Goal: Information Seeking & Learning: Check status

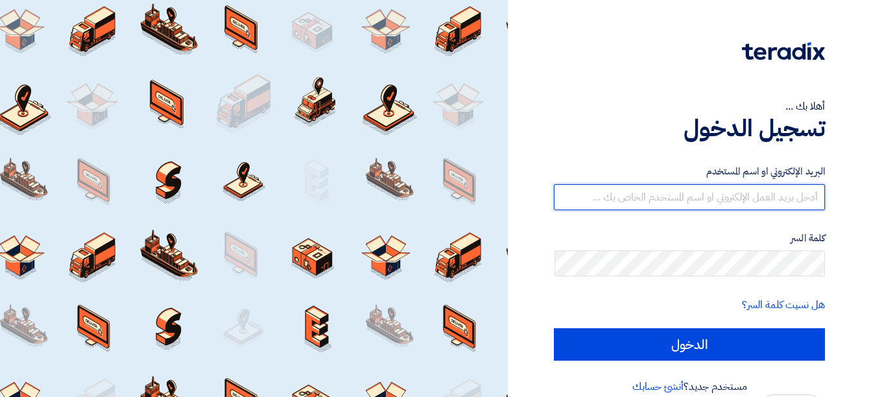
click at [685, 203] on input "text" at bounding box center [689, 197] width 271 height 26
type input "[EMAIL_ADDRESS][DOMAIN_NAME]"
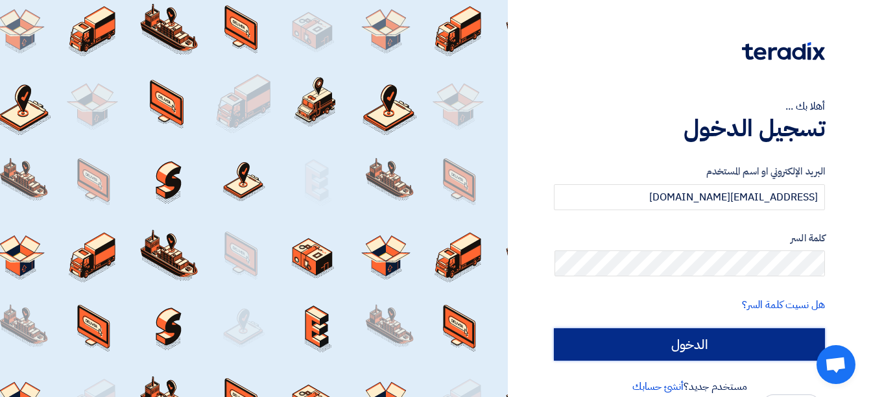
click at [714, 344] on input "الدخول" at bounding box center [689, 344] width 271 height 32
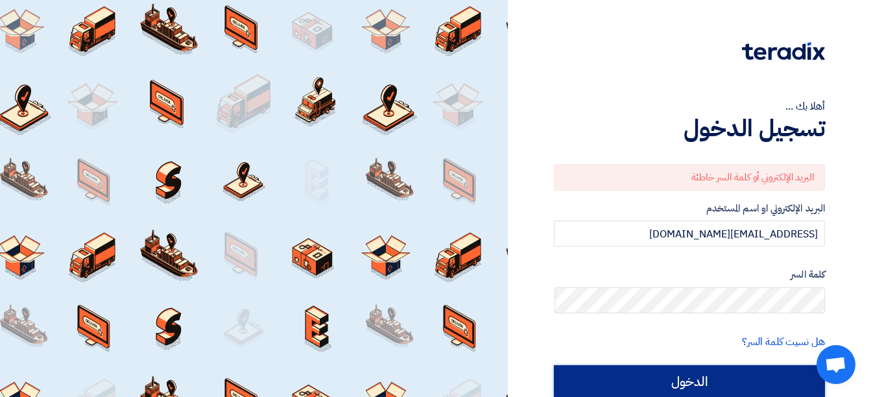
click at [706, 381] on input "الدخول" at bounding box center [689, 381] width 271 height 32
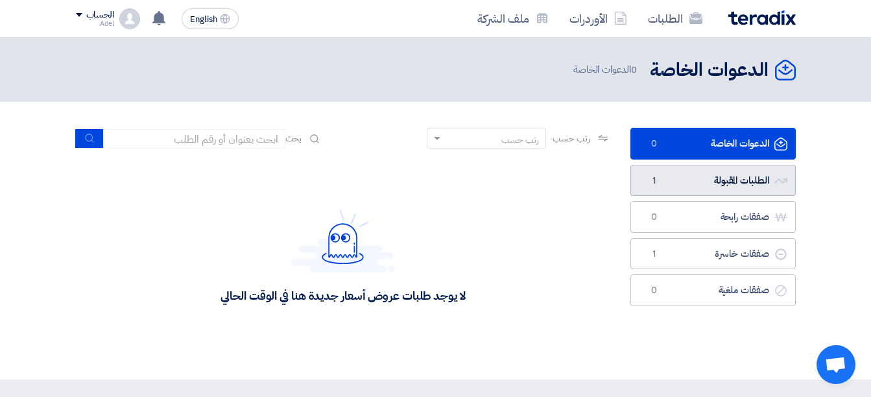
click at [741, 182] on link "الطلبات المقبولة الطلبات المقبولة 1" at bounding box center [712, 181] width 165 height 32
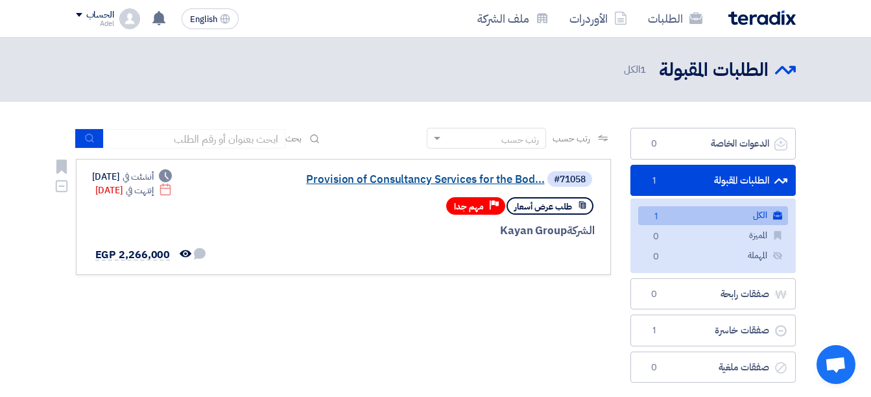
click at [484, 181] on link "Provision of Consultancy Services for the Bod..." at bounding box center [414, 180] width 259 height 12
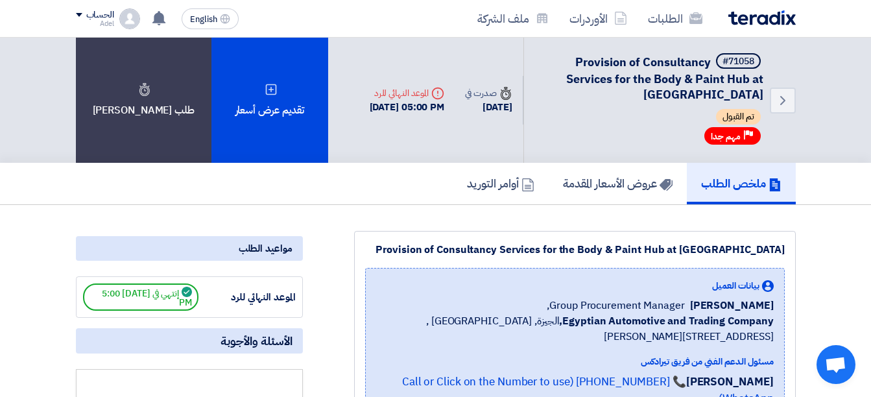
click at [764, 32] on div "الطلبات الأوردرات ملف الشركة" at bounding box center [580, 18] width 432 height 30
click at [770, 18] on img at bounding box center [761, 17] width 67 height 15
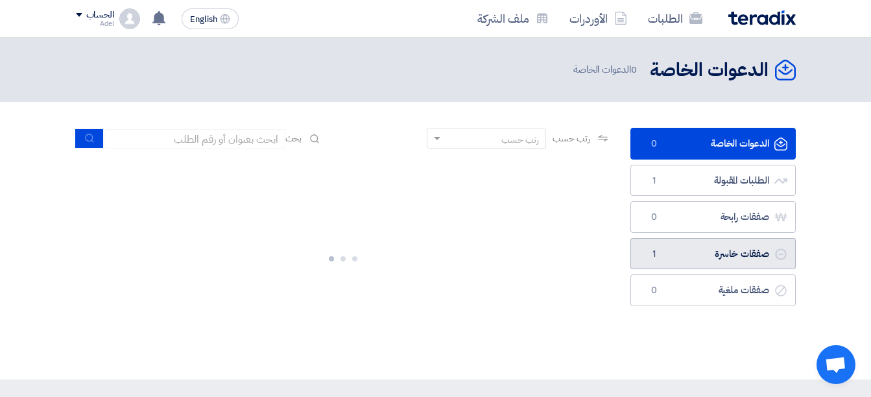
click at [751, 252] on link "صفقات خاسرة صفقات خاسرة 1" at bounding box center [712, 254] width 165 height 32
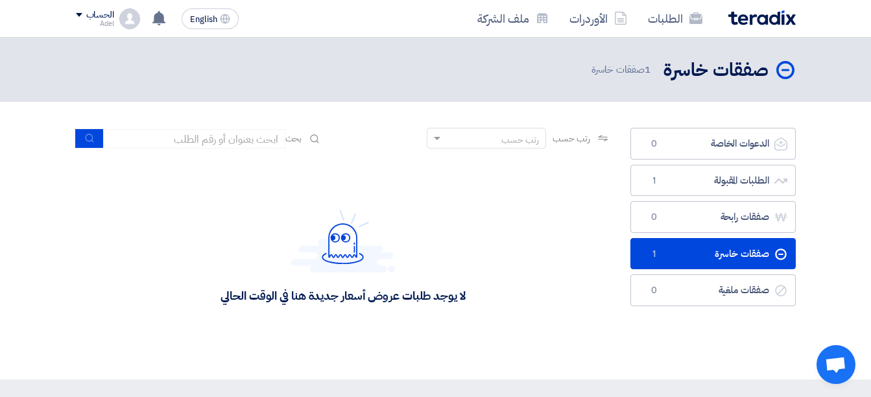
click at [719, 254] on link "صفقات خاسرة صفقات خاسرة 1" at bounding box center [712, 254] width 165 height 32
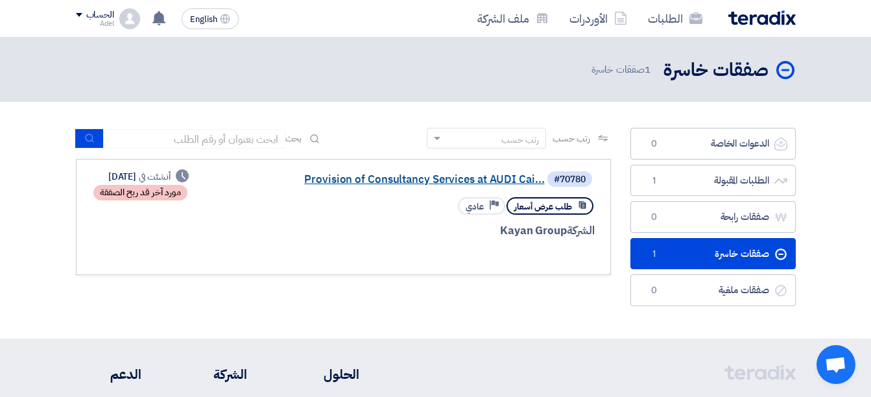
click at [434, 175] on link "Provision of Consultancy Services at AUDI Cai..." at bounding box center [414, 180] width 259 height 12
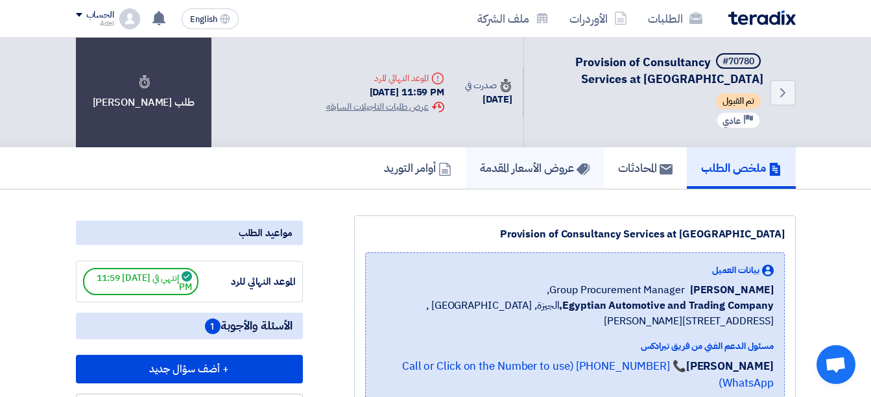
click at [554, 171] on h5 "عروض الأسعار المقدمة" at bounding box center [535, 167] width 110 height 15
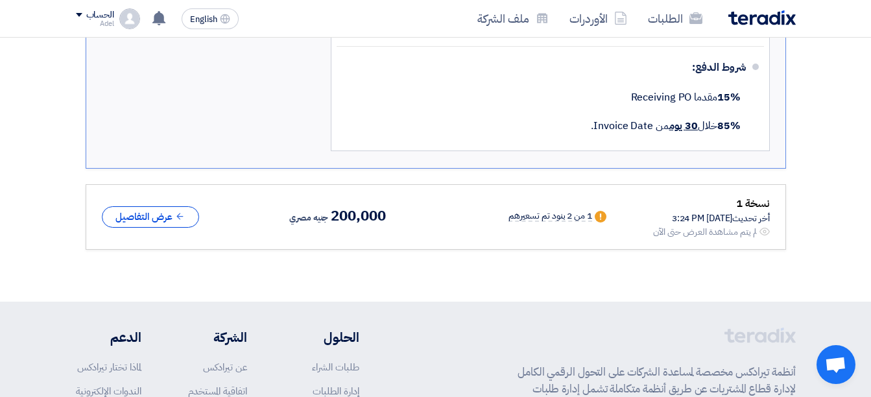
scroll to position [1232, 0]
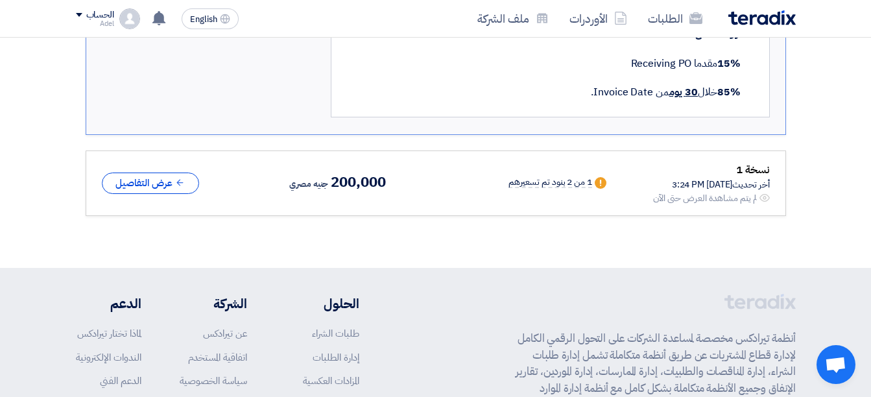
click at [596, 177] on icon "Warn" at bounding box center [601, 183] width 12 height 12
click at [156, 173] on button "عرض التفاصيل" at bounding box center [150, 183] width 97 height 21
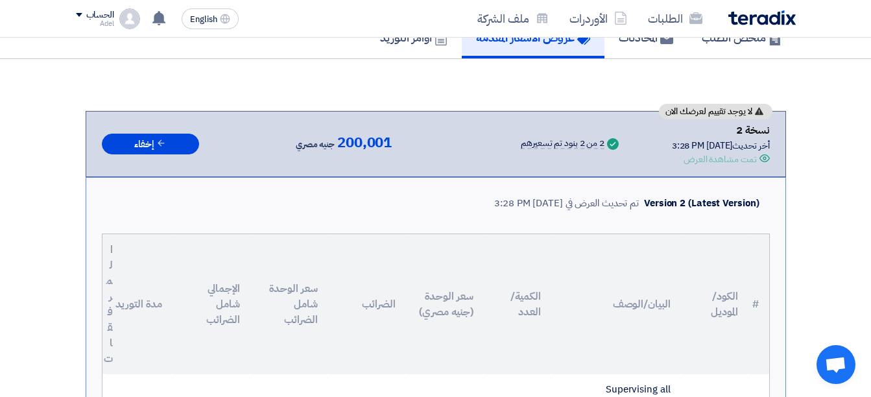
scroll to position [130, 0]
click at [173, 147] on button "إخفاء" at bounding box center [150, 144] width 97 height 21
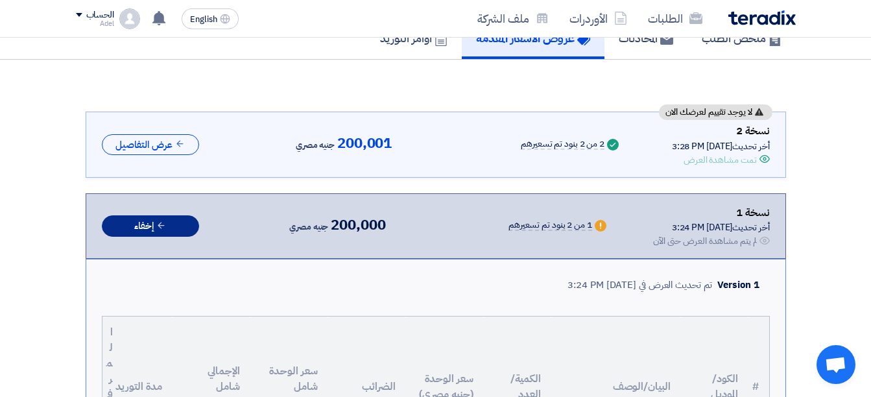
click at [179, 221] on button "إخفاء" at bounding box center [150, 225] width 97 height 21
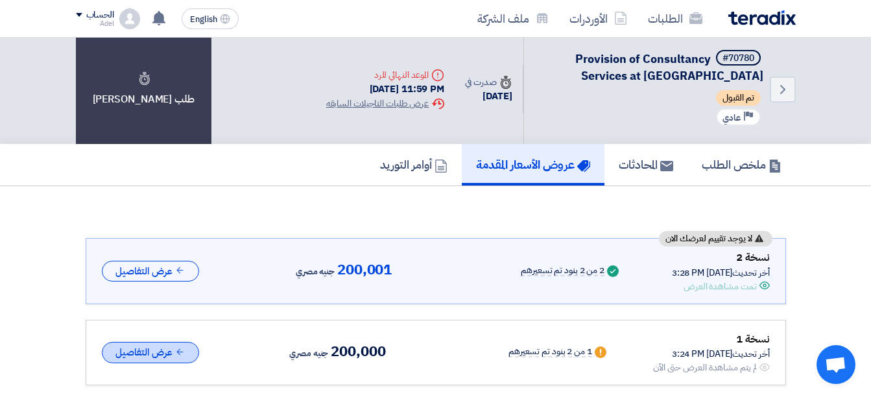
scroll to position [0, 0]
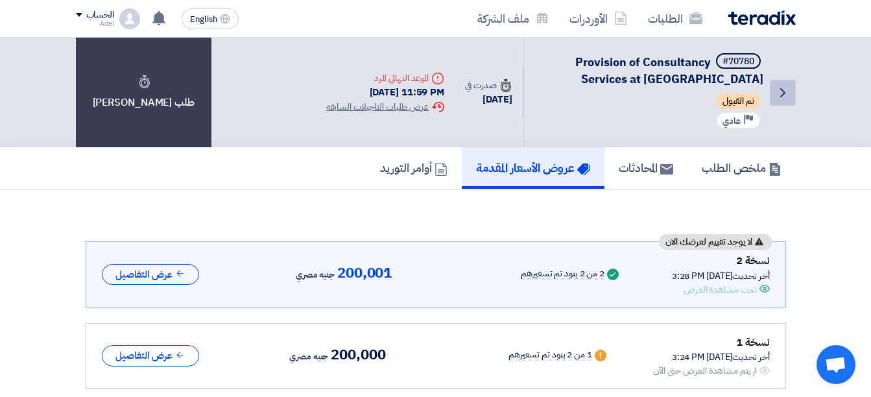
click at [787, 89] on icon "Back" at bounding box center [783, 93] width 16 height 16
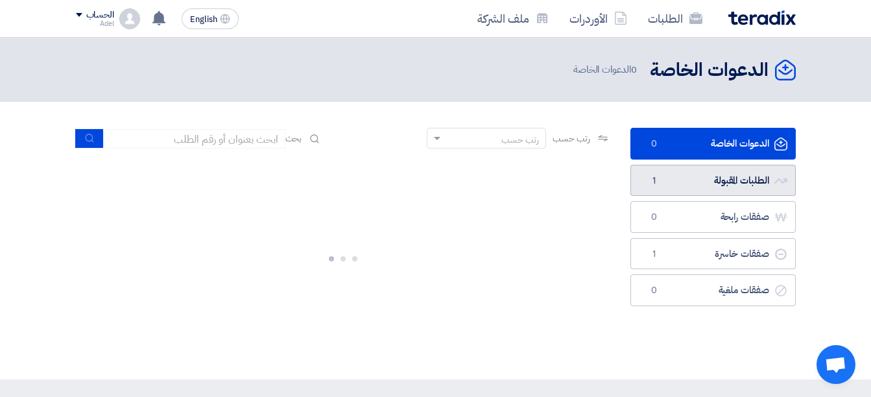
click at [744, 178] on link "الطلبات المقبولة الطلبات المقبولة 1" at bounding box center [712, 181] width 165 height 32
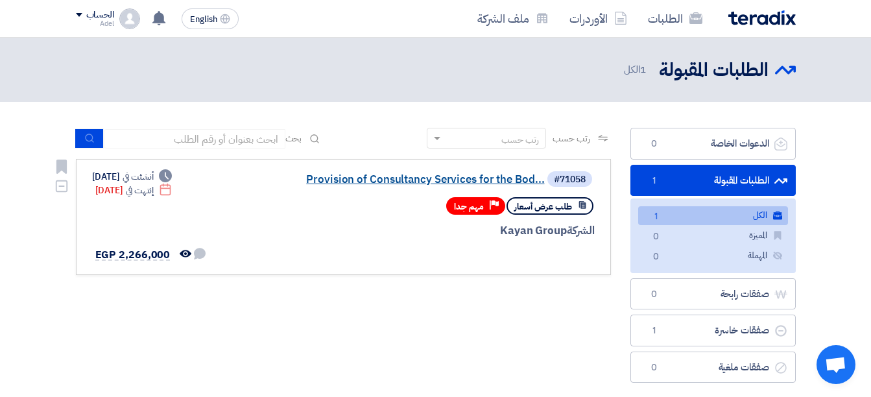
click at [477, 176] on link "Provision of Consultancy Services for the Bod..." at bounding box center [414, 180] width 259 height 12
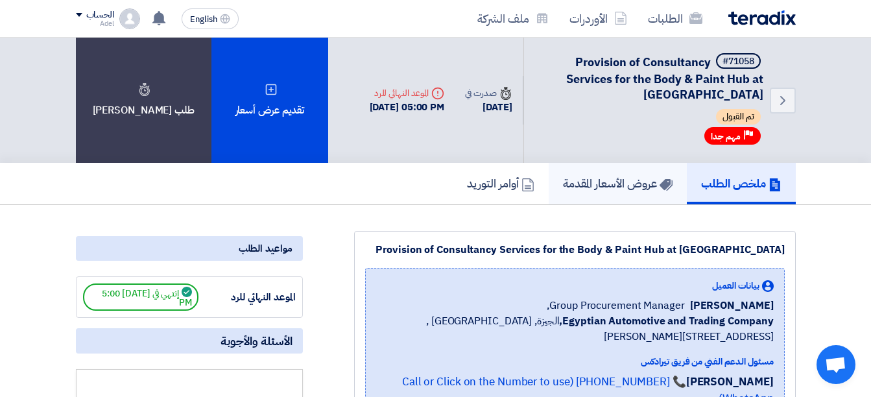
click at [597, 185] on h5 "عروض الأسعار المقدمة" at bounding box center [618, 183] width 110 height 15
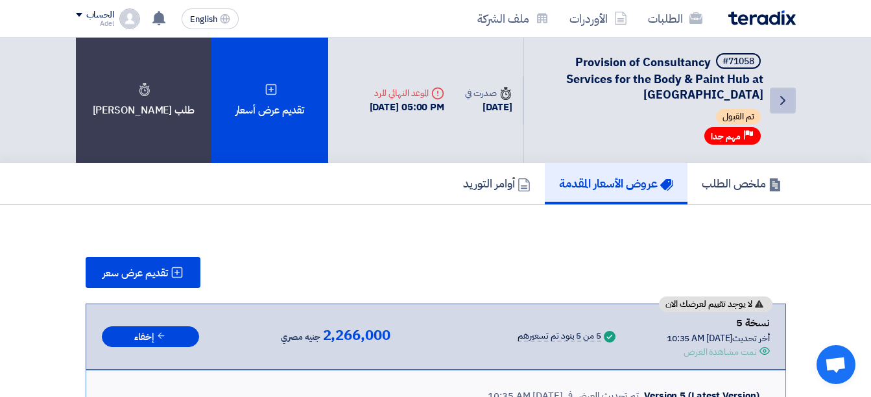
click at [779, 104] on icon "Back" at bounding box center [783, 101] width 16 height 16
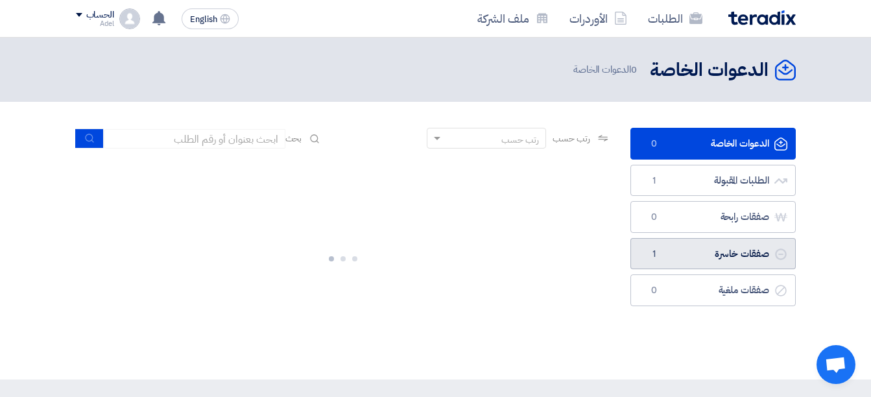
click at [727, 247] on link "صفقات خاسرة صفقات خاسرة 1" at bounding box center [712, 254] width 165 height 32
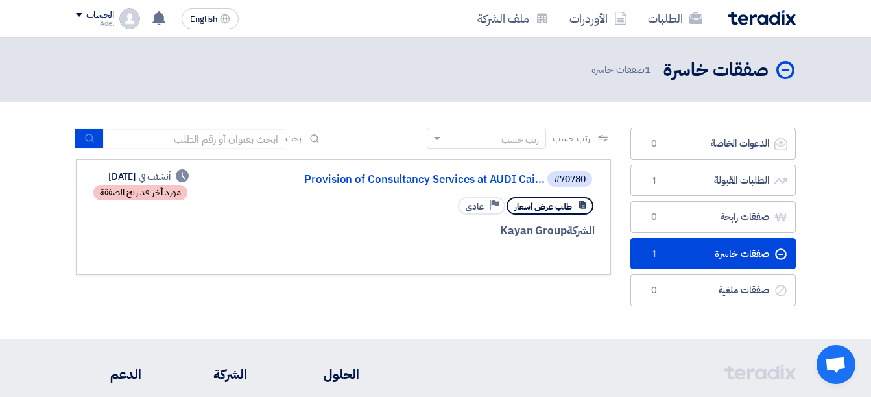
click at [688, 248] on link "صفقات خاسرة صفقات خاسرة 1" at bounding box center [712, 254] width 165 height 32
click at [518, 178] on link "Provision of Consultancy Services at AUDI Cai..." at bounding box center [414, 180] width 259 height 12
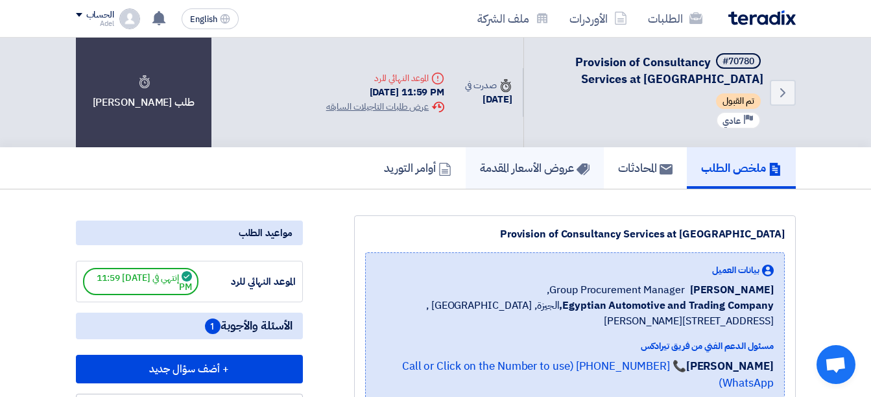
click at [556, 166] on h5 "عروض الأسعار المقدمة" at bounding box center [535, 167] width 110 height 15
